Goal: Task Accomplishment & Management: Manage account settings

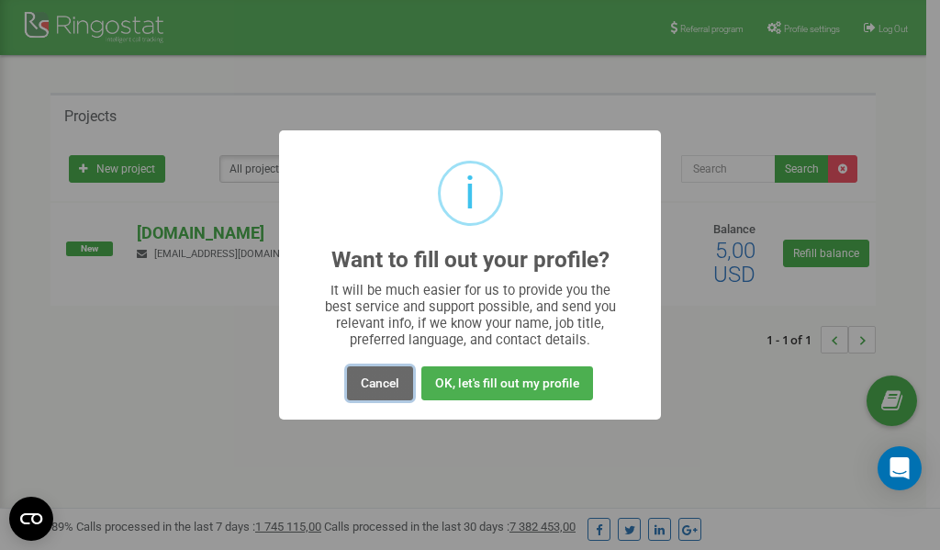
click at [377, 380] on button "Cancel" at bounding box center [380, 383] width 66 height 34
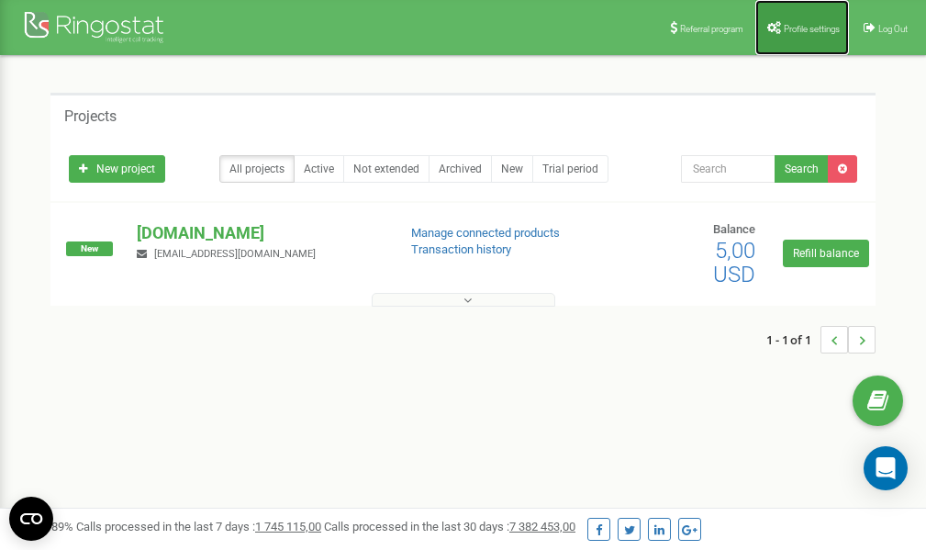
click at [811, 28] on span "Profile settings" at bounding box center [812, 29] width 56 height 10
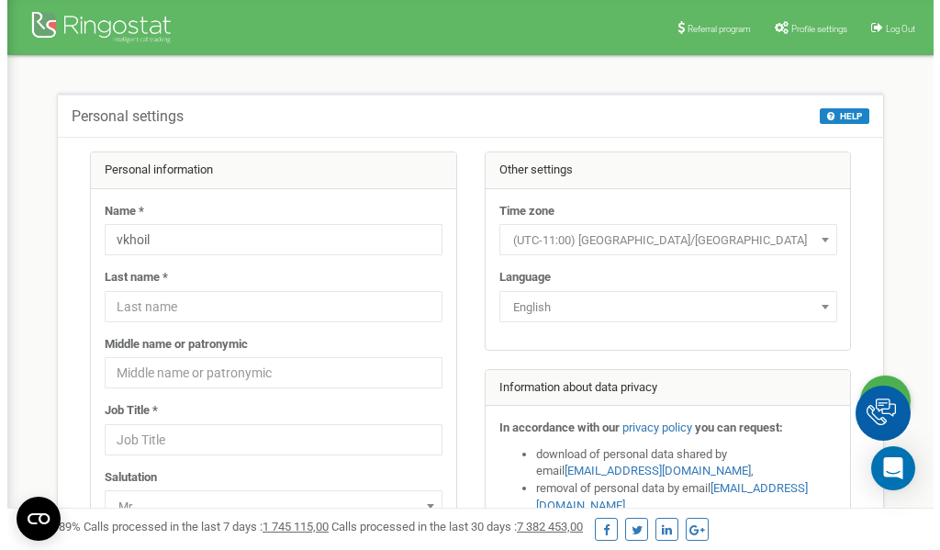
scroll to position [92, 0]
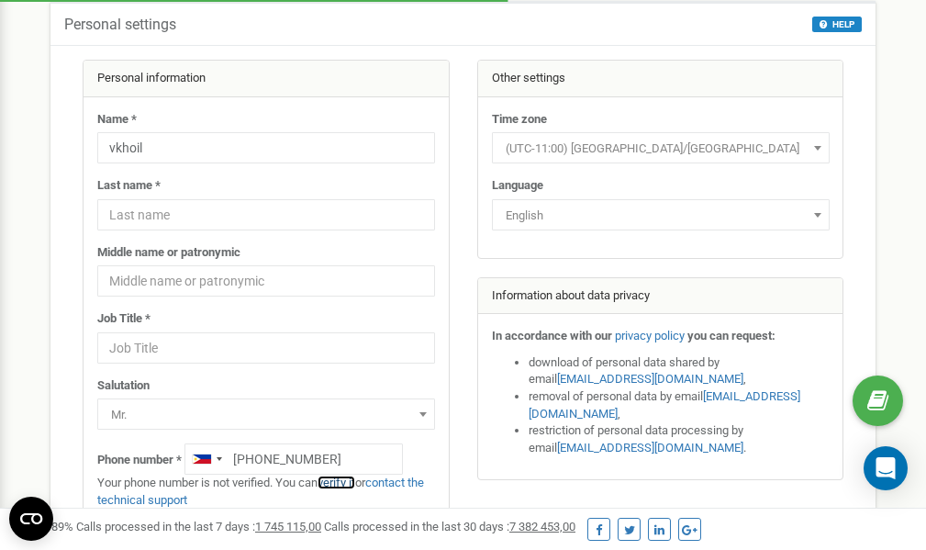
click at [345, 482] on link "verify it" at bounding box center [337, 482] width 38 height 14
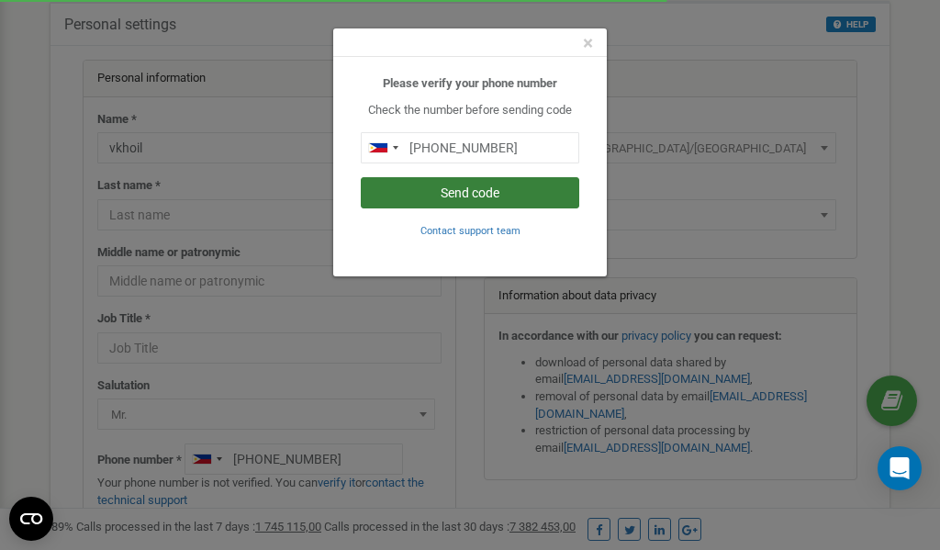
click at [486, 195] on button "Send code" at bounding box center [470, 192] width 218 height 31
